Goal: Task Accomplishment & Management: Manage account settings

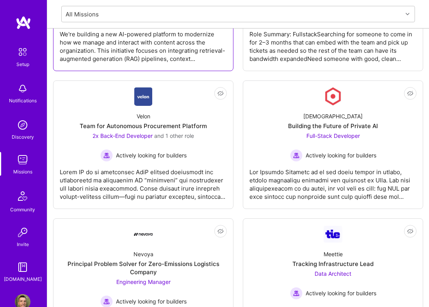
scroll to position [781, 0]
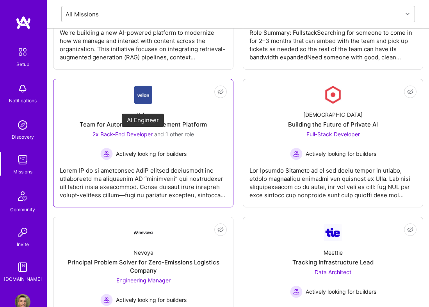
click at [182, 134] on span "and 1 other role" at bounding box center [174, 134] width 40 height 7
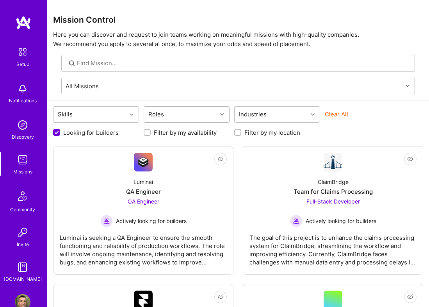
click at [211, 118] on div "Roles" at bounding box center [180, 115] width 73 height 16
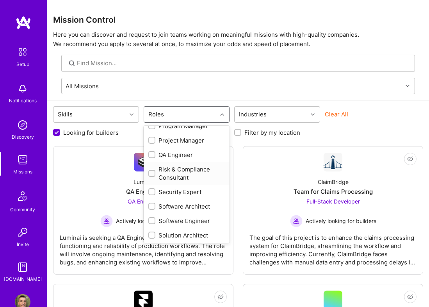
scroll to position [352, 0]
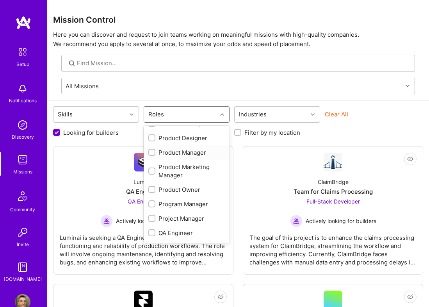
click at [186, 154] on div "Product Manager" at bounding box center [186, 152] width 77 height 8
checkbox input "true"
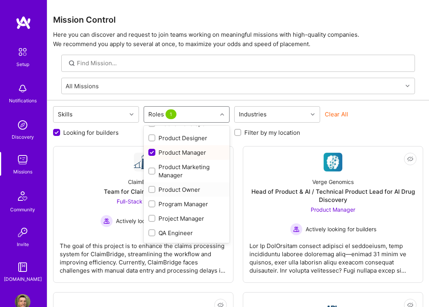
click at [183, 186] on div "Product Owner" at bounding box center [186, 190] width 77 height 8
checkbox input "true"
click at [175, 216] on div "Project Manager" at bounding box center [186, 218] width 77 height 8
checkbox input "true"
click at [179, 208] on div "Program Manager" at bounding box center [186, 204] width 77 height 8
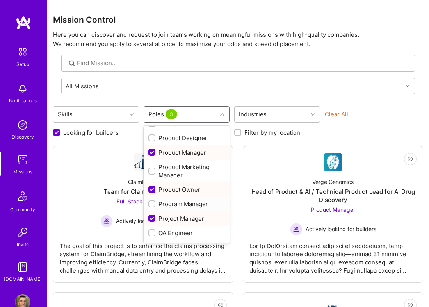
checkbox input "true"
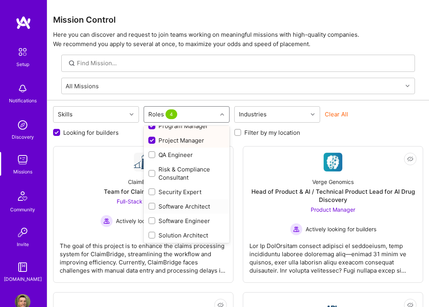
scroll to position [460, 0]
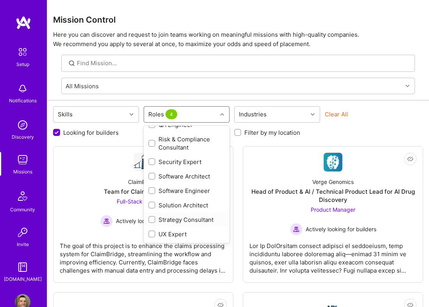
click at [181, 220] on div "Strategy Consultant" at bounding box center [186, 220] width 77 height 8
checkbox input "true"
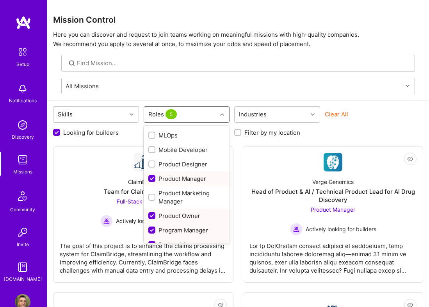
scroll to position [264, 0]
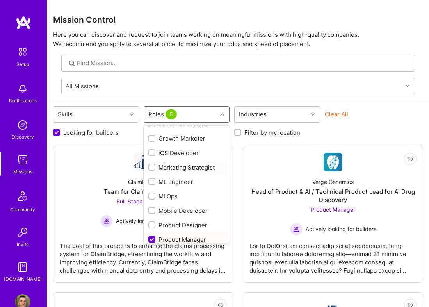
click at [193, 170] on div "Marketing Strategist" at bounding box center [186, 167] width 77 height 8
checkbox input "true"
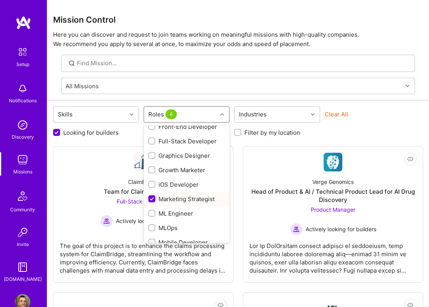
scroll to position [186, 0]
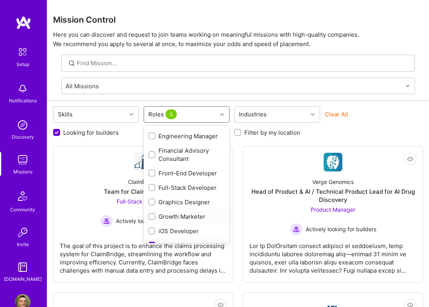
click at [189, 214] on div "Growth Marketer" at bounding box center [186, 216] width 77 height 8
checkbox input "true"
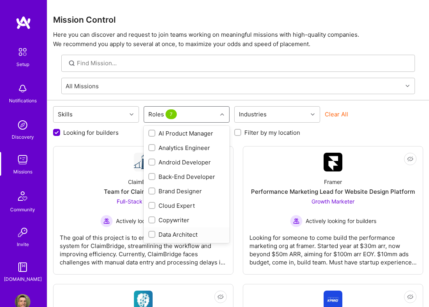
scroll to position [0, 0]
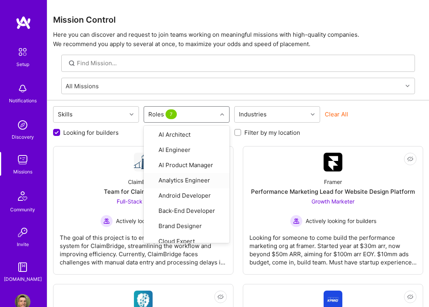
click at [358, 132] on div "Looking for builders Filter by my availability Filter by my location" at bounding box center [238, 131] width 370 height 12
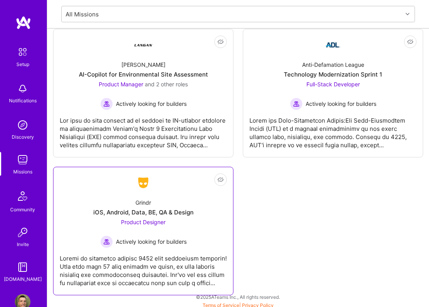
scroll to position [405, 0]
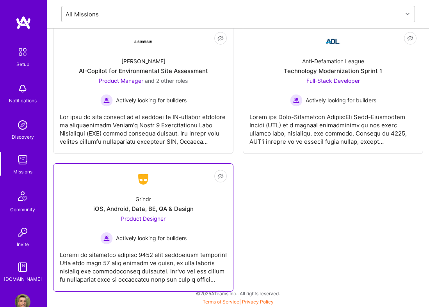
click at [152, 218] on span "Product Designer" at bounding box center [143, 218] width 45 height 7
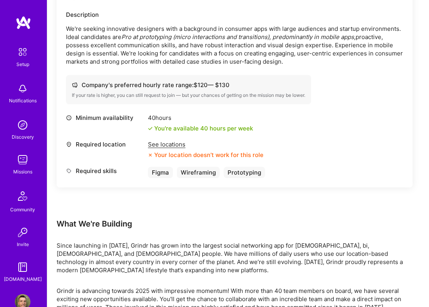
scroll to position [234, 0]
